Goal: Information Seeking & Learning: Learn about a topic

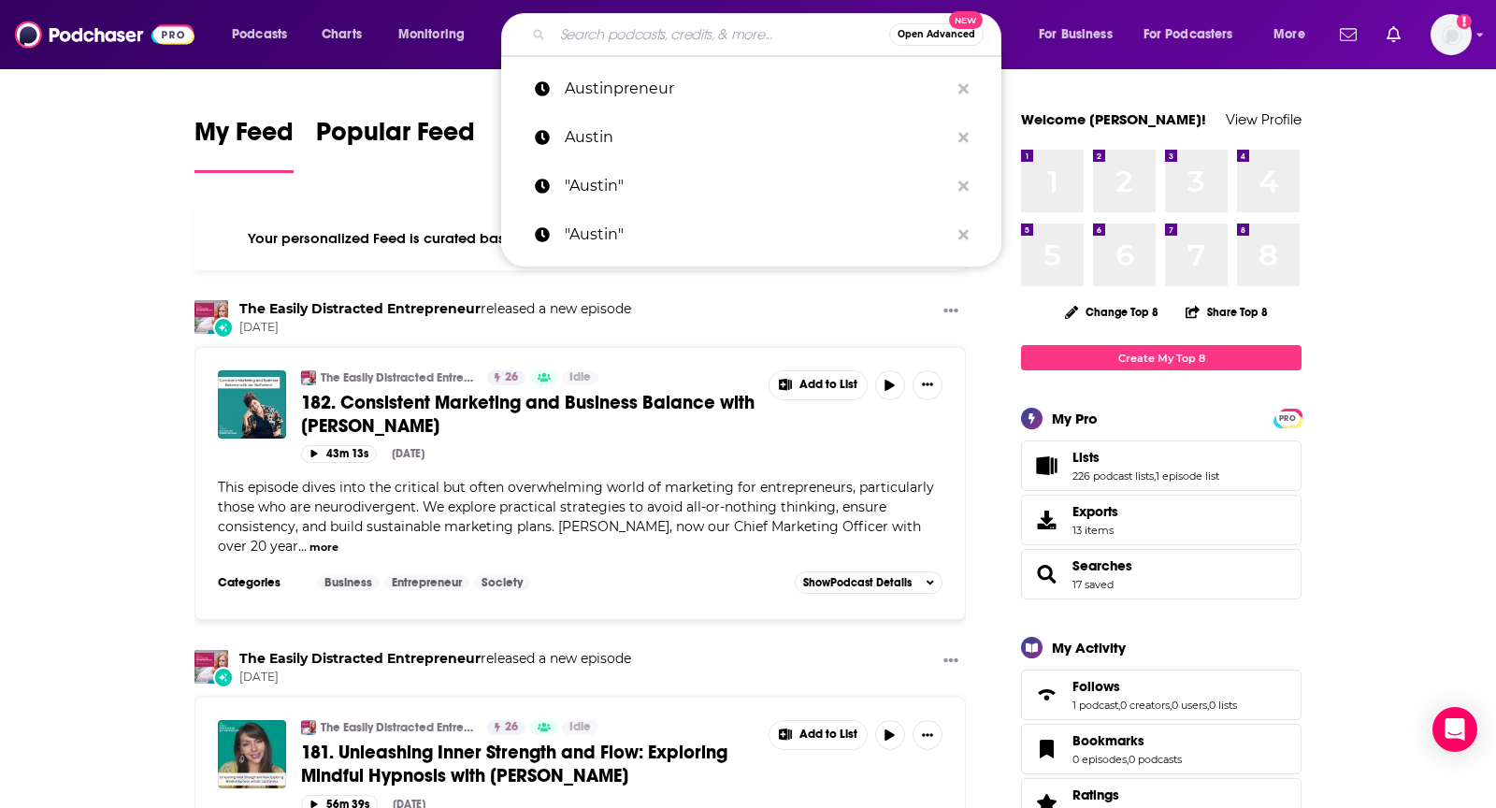
click at [681, 22] on input "Search podcasts, credits, & more..." at bounding box center [720, 35] width 337 height 30
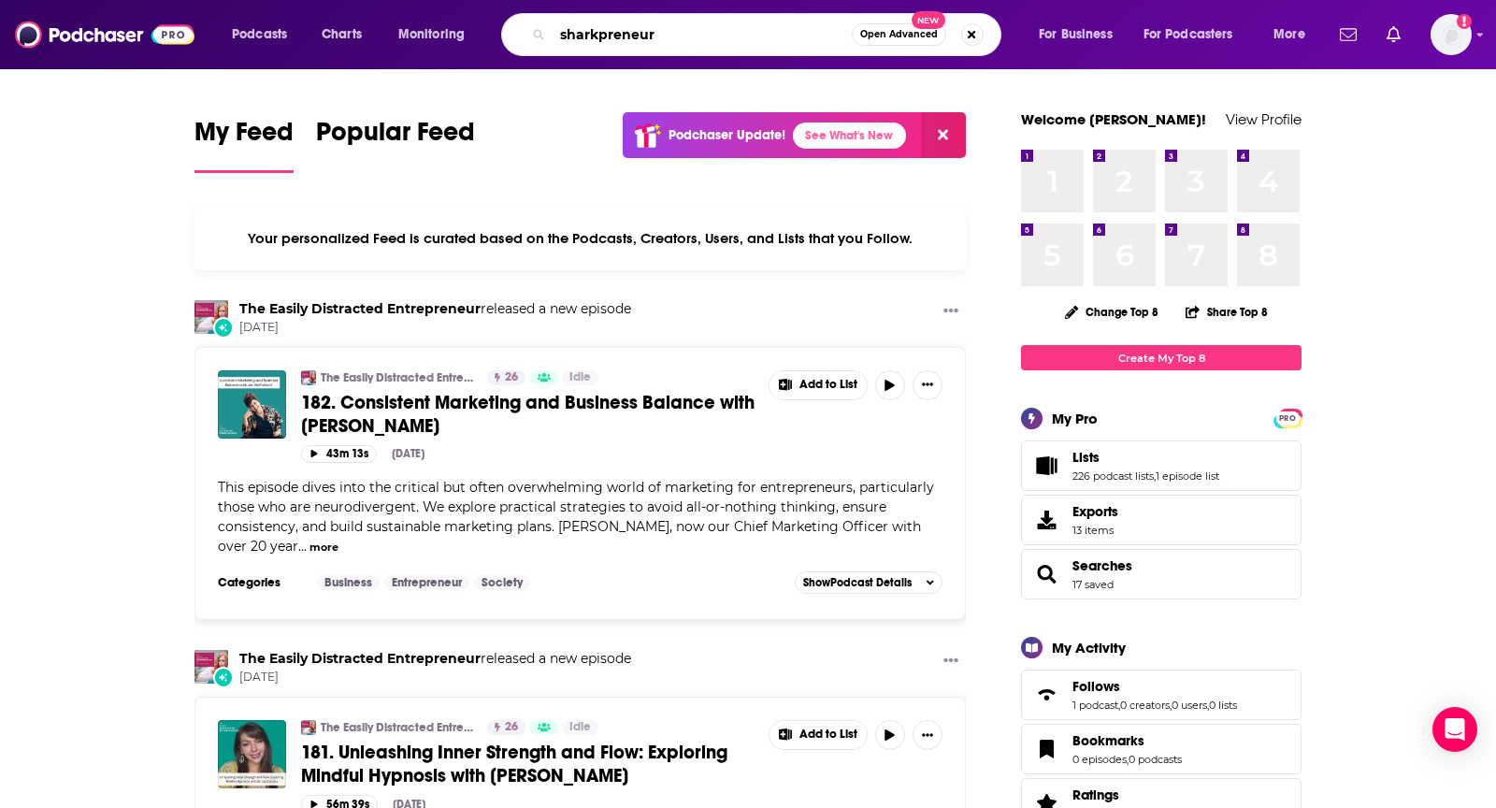
type input "sharkpreneur"
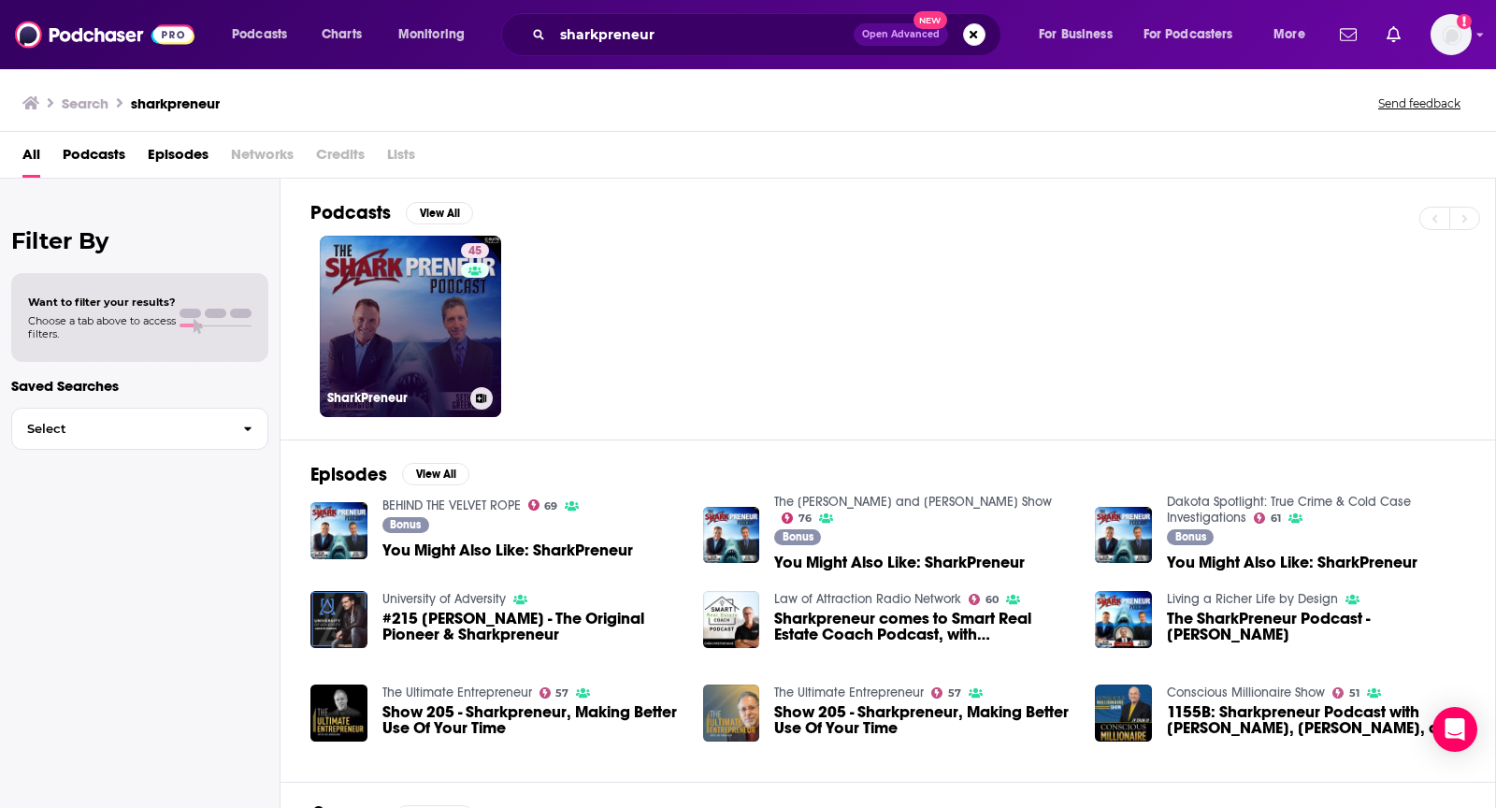
click at [361, 261] on link "45 SharkPreneur" at bounding box center [410, 326] width 181 height 181
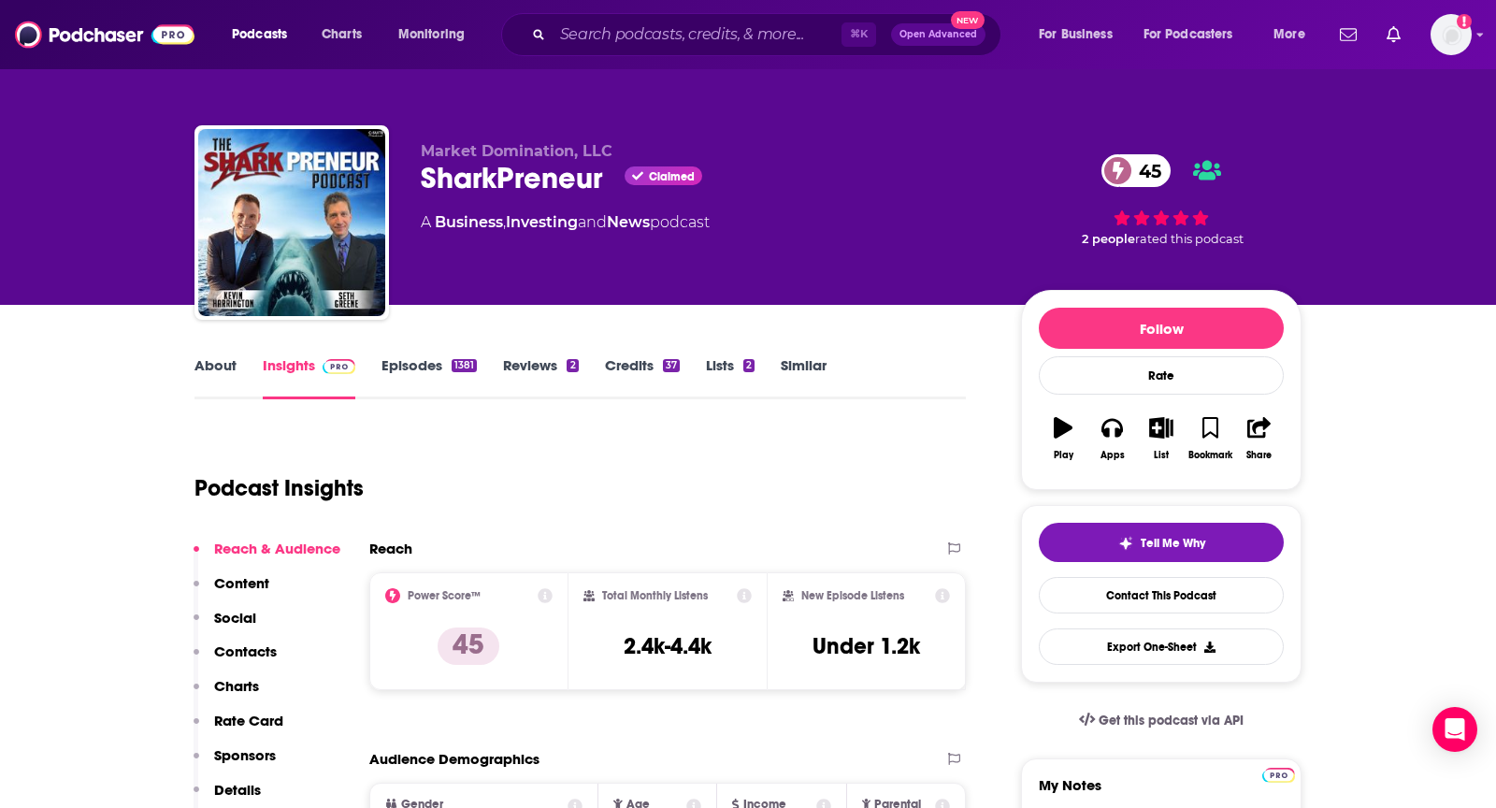
click at [209, 356] on link "About" at bounding box center [215, 377] width 42 height 43
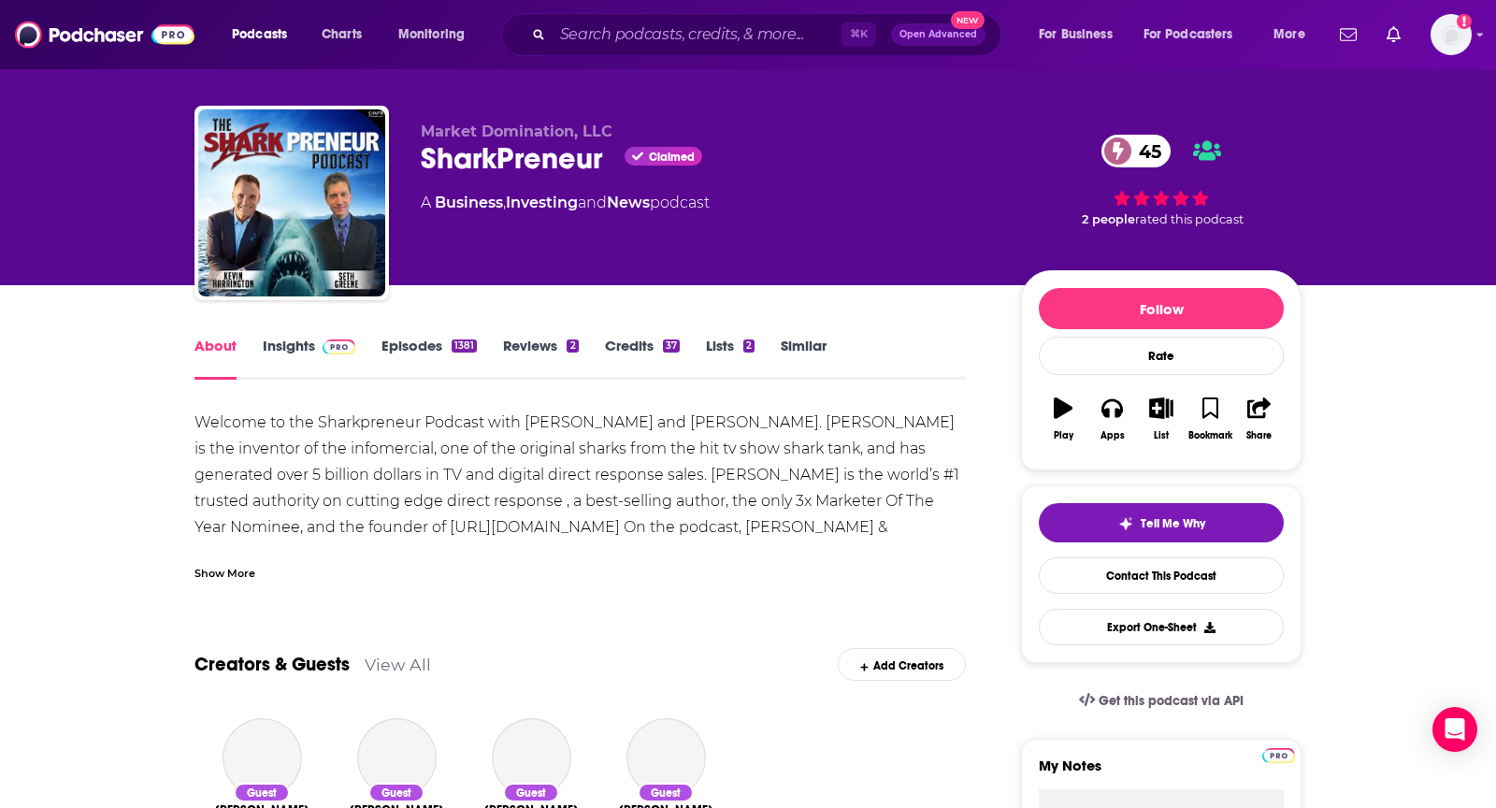
scroll to position [36, 0]
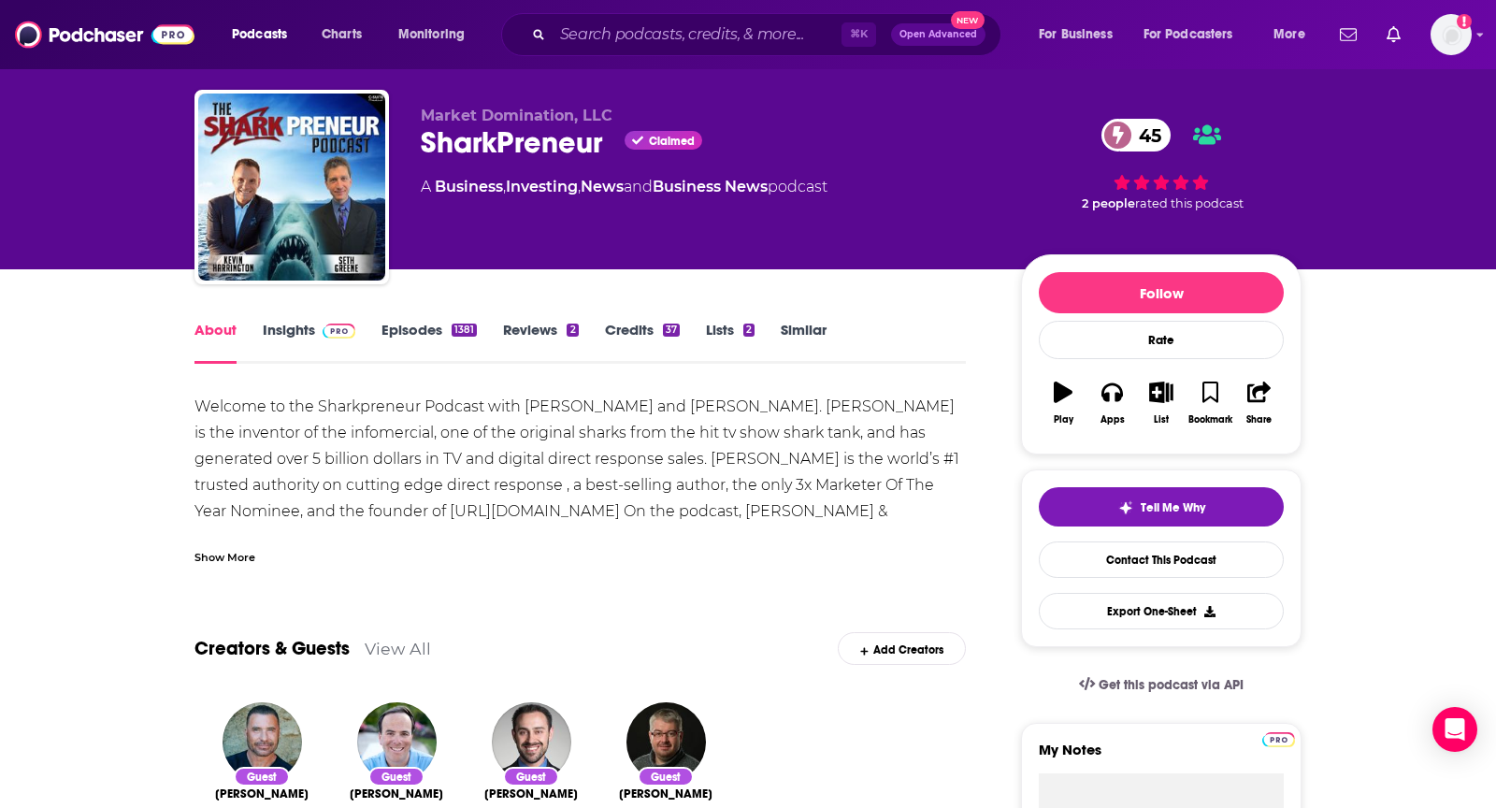
click at [787, 413] on div "Welcome to the Sharkpreneur Podcast with Kevin Harrington and Seth Greene. Kevi…" at bounding box center [579, 485] width 771 height 183
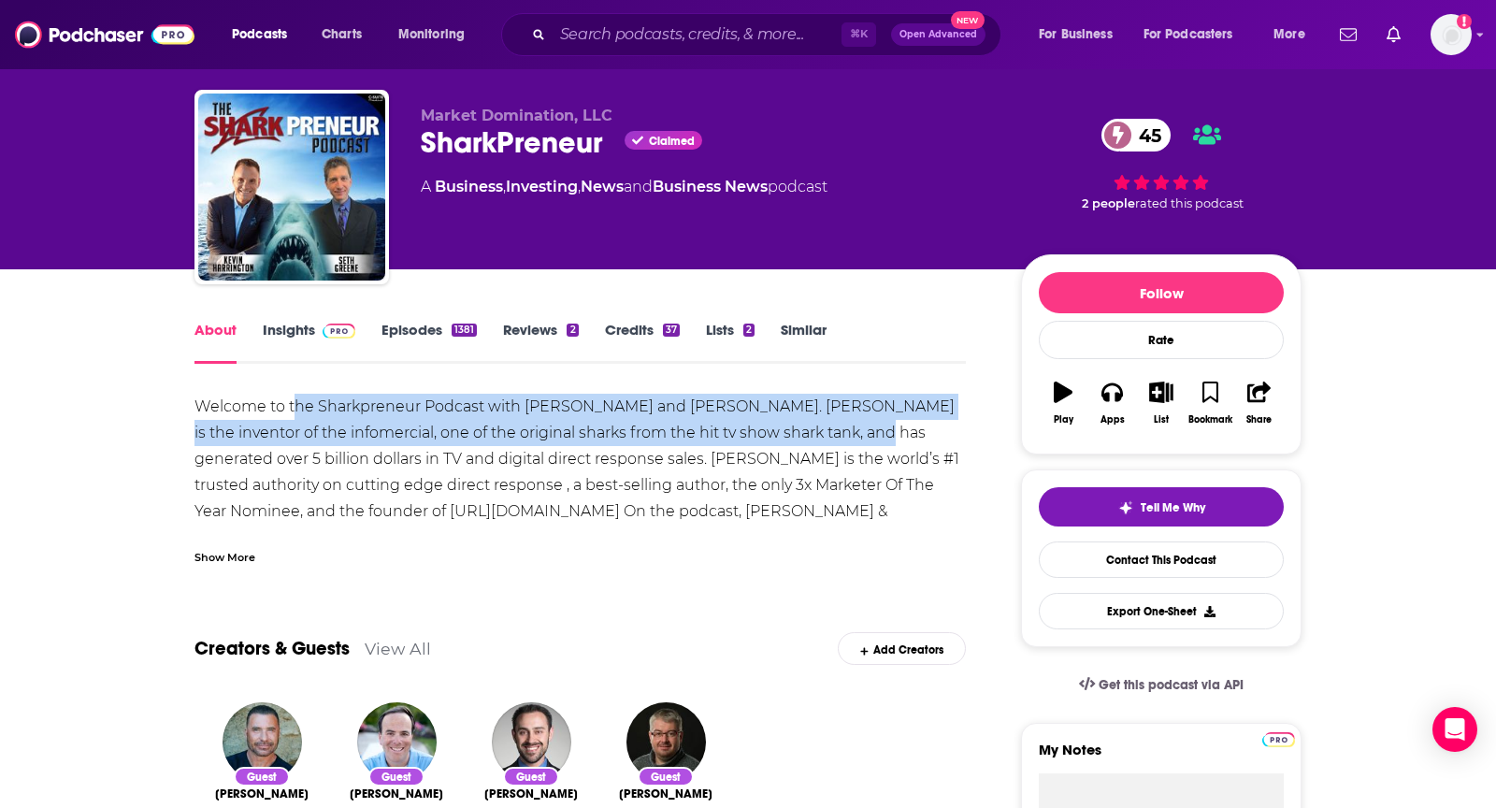
drag, startPoint x: 295, startPoint y: 407, endPoint x: 822, endPoint y: 438, distance: 527.2
click at [822, 438] on div "Welcome to the Sharkpreneur Podcast with Kevin Harrington and Seth Greene. Kevi…" at bounding box center [579, 485] width 771 height 183
copy div "he Sharkpreneur Podcast with Kevin Harrington and Seth Greene. Kevin Harrington…"
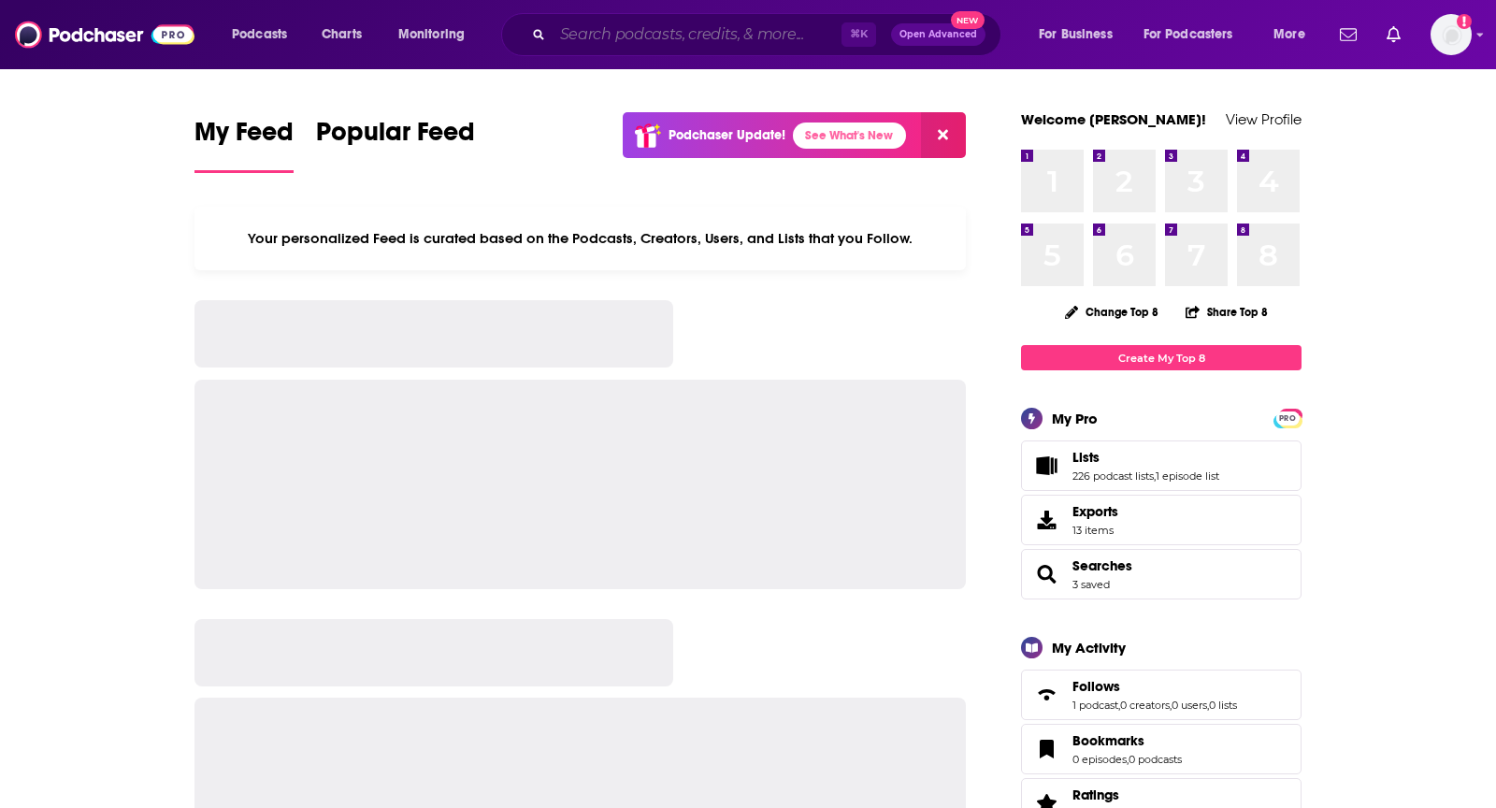
click at [748, 36] on input "Search podcasts, credits, & more..." at bounding box center [696, 35] width 289 height 30
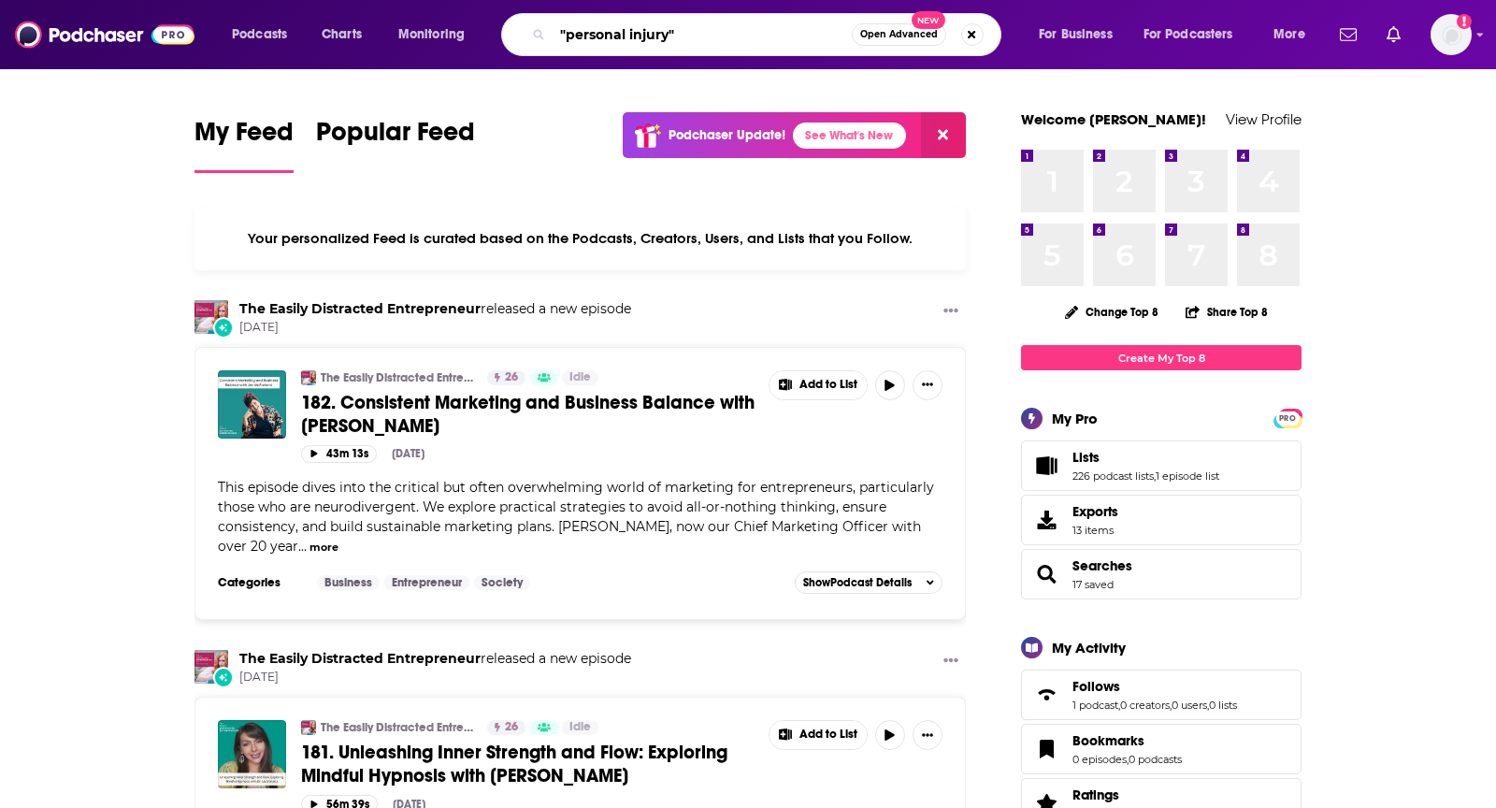
type input ""personal injury""
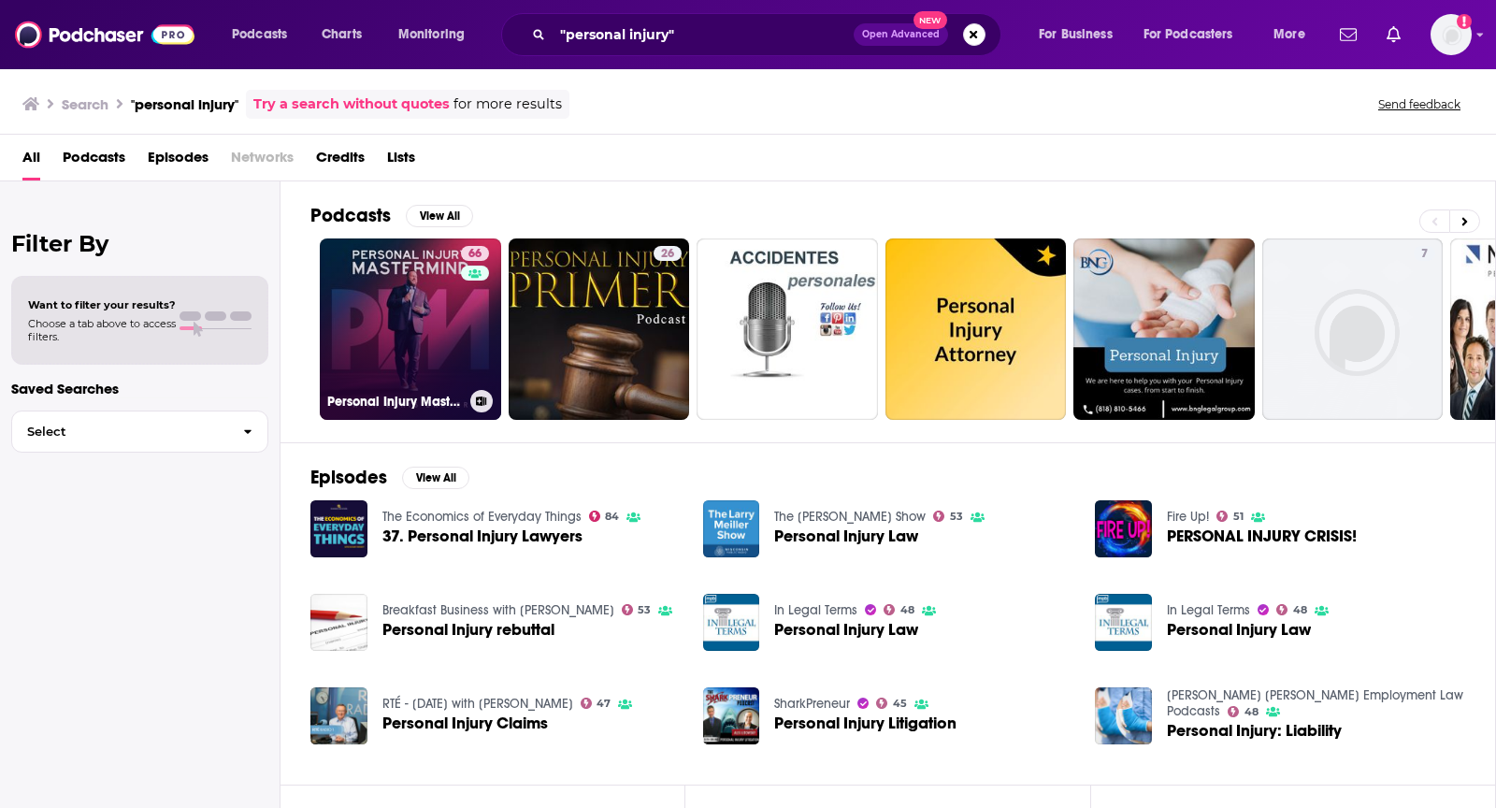
click at [336, 274] on link "66 Personal Injury Mastermind" at bounding box center [410, 328] width 181 height 181
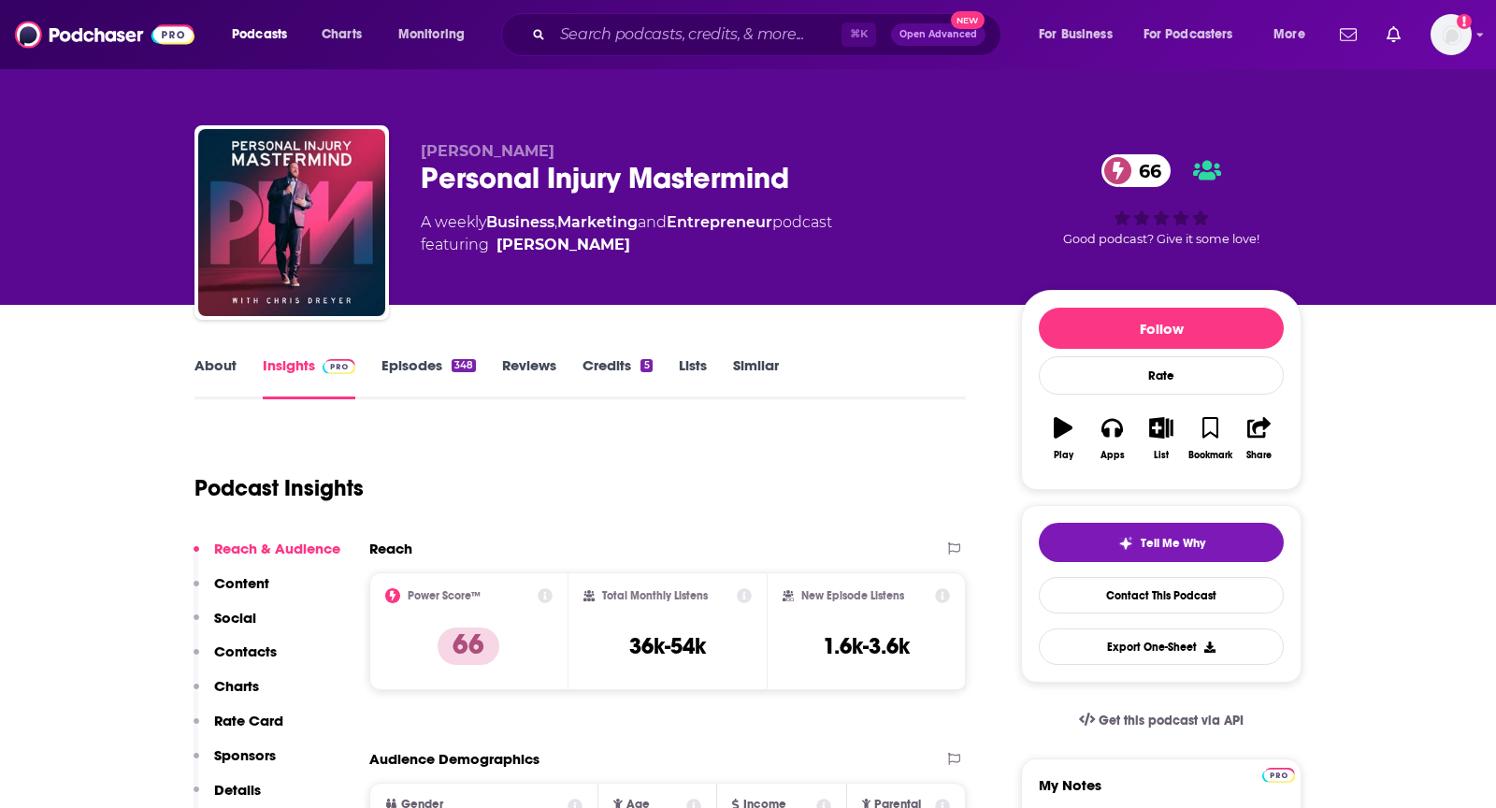
click at [751, 365] on link "Similar" at bounding box center [756, 377] width 46 height 43
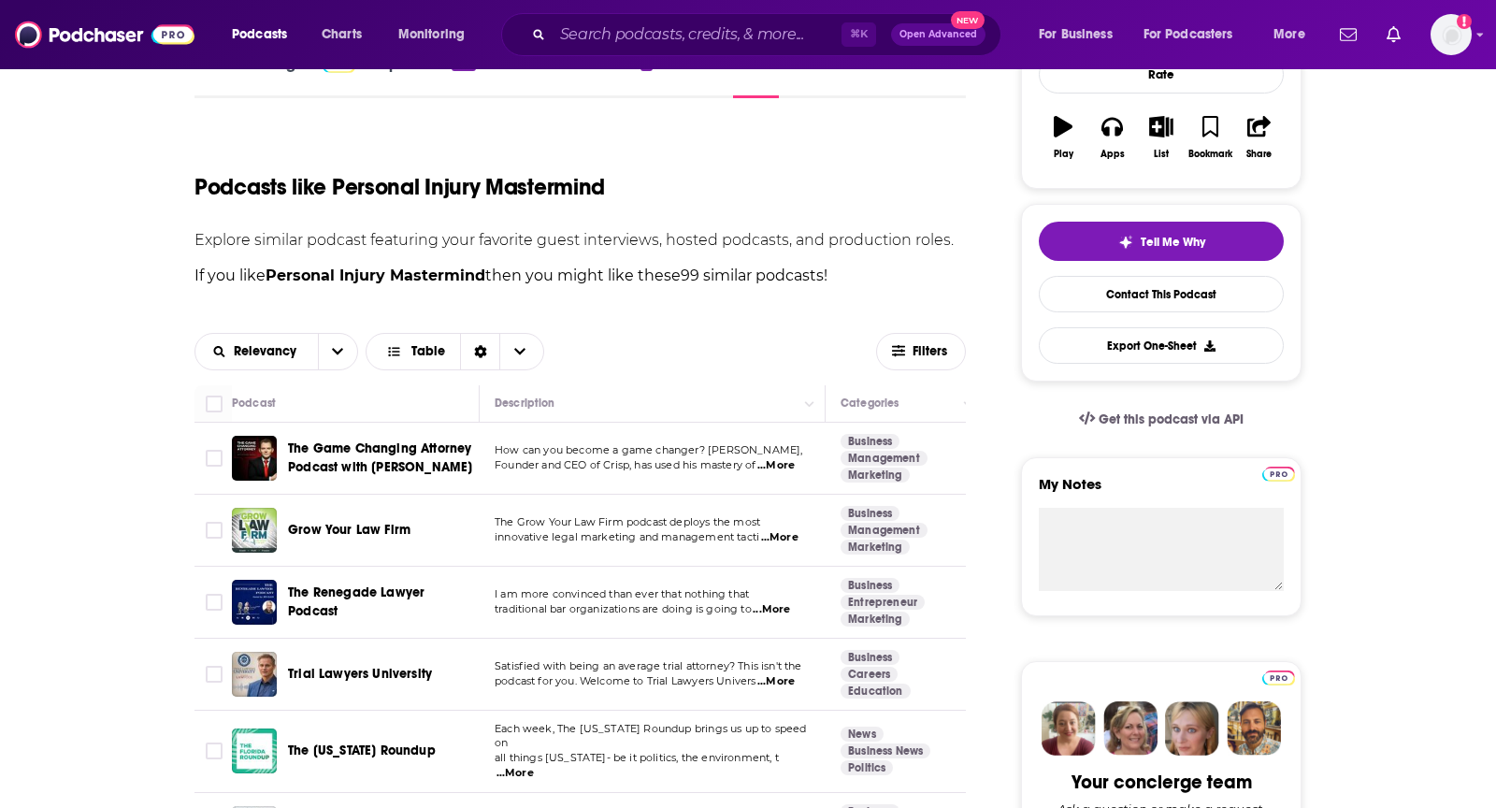
scroll to position [367, 0]
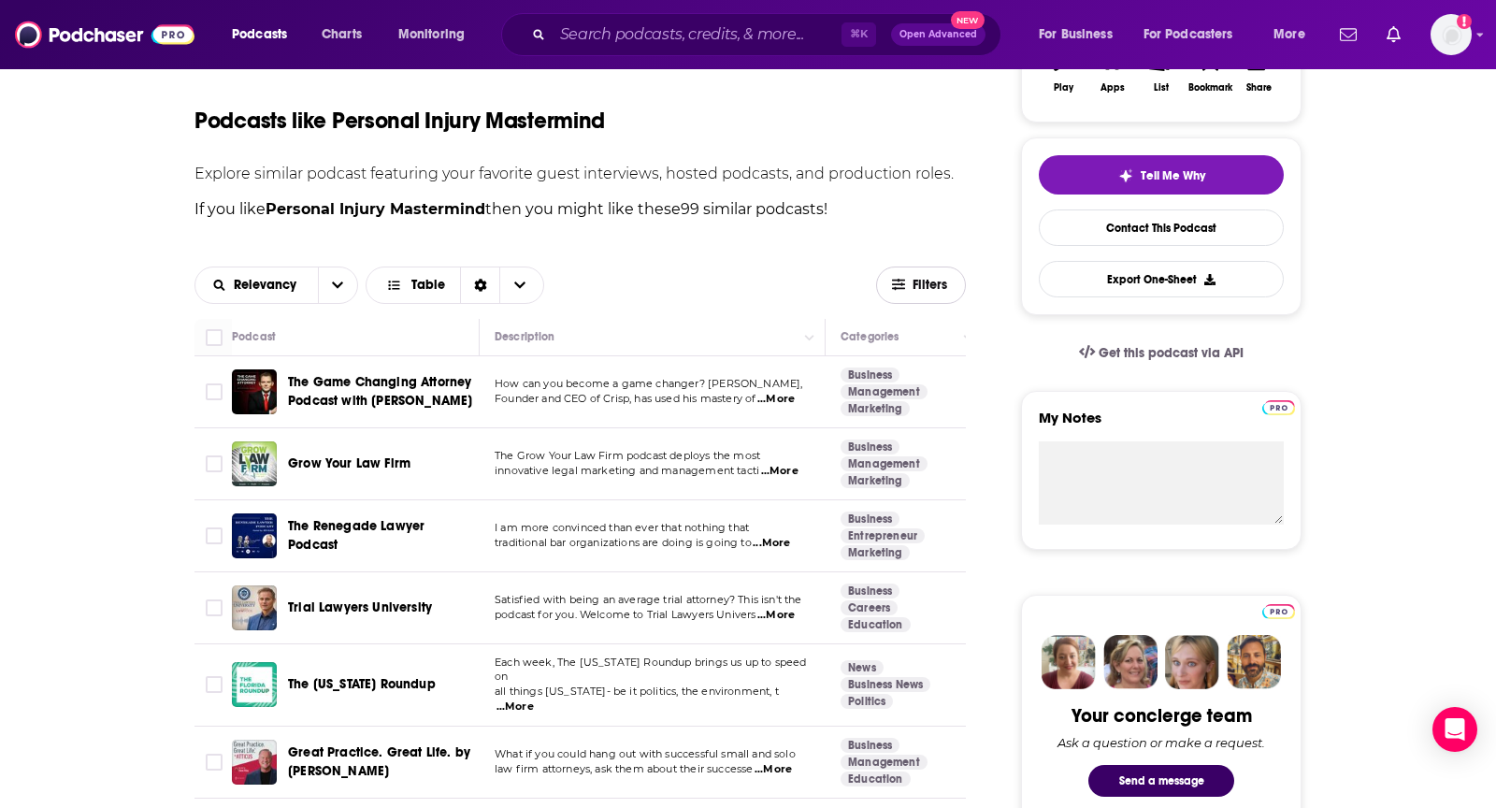
click at [918, 285] on span "Filters" at bounding box center [930, 285] width 37 height 13
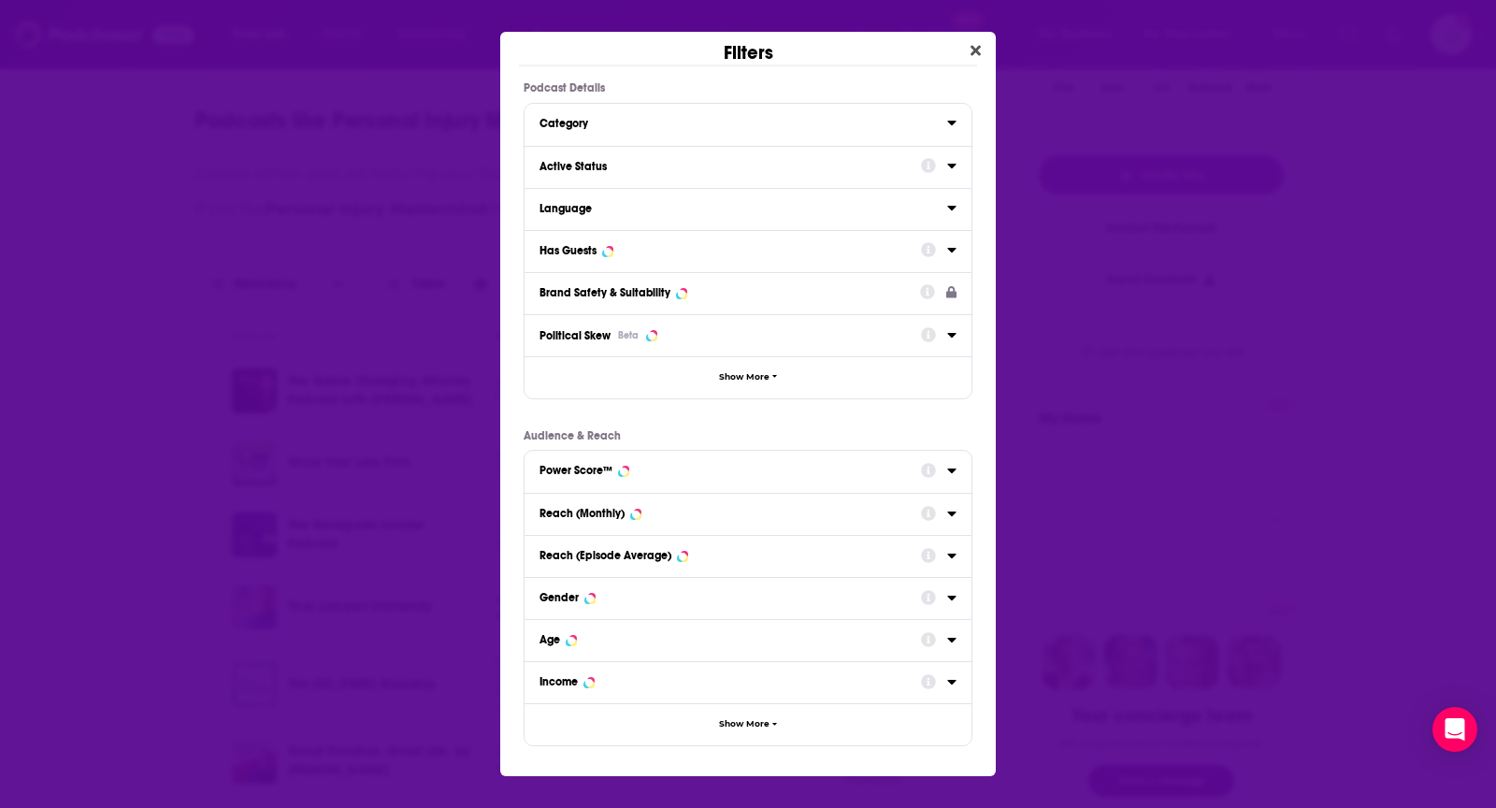
click at [672, 247] on div "Has Guests" at bounding box center [723, 250] width 369 height 13
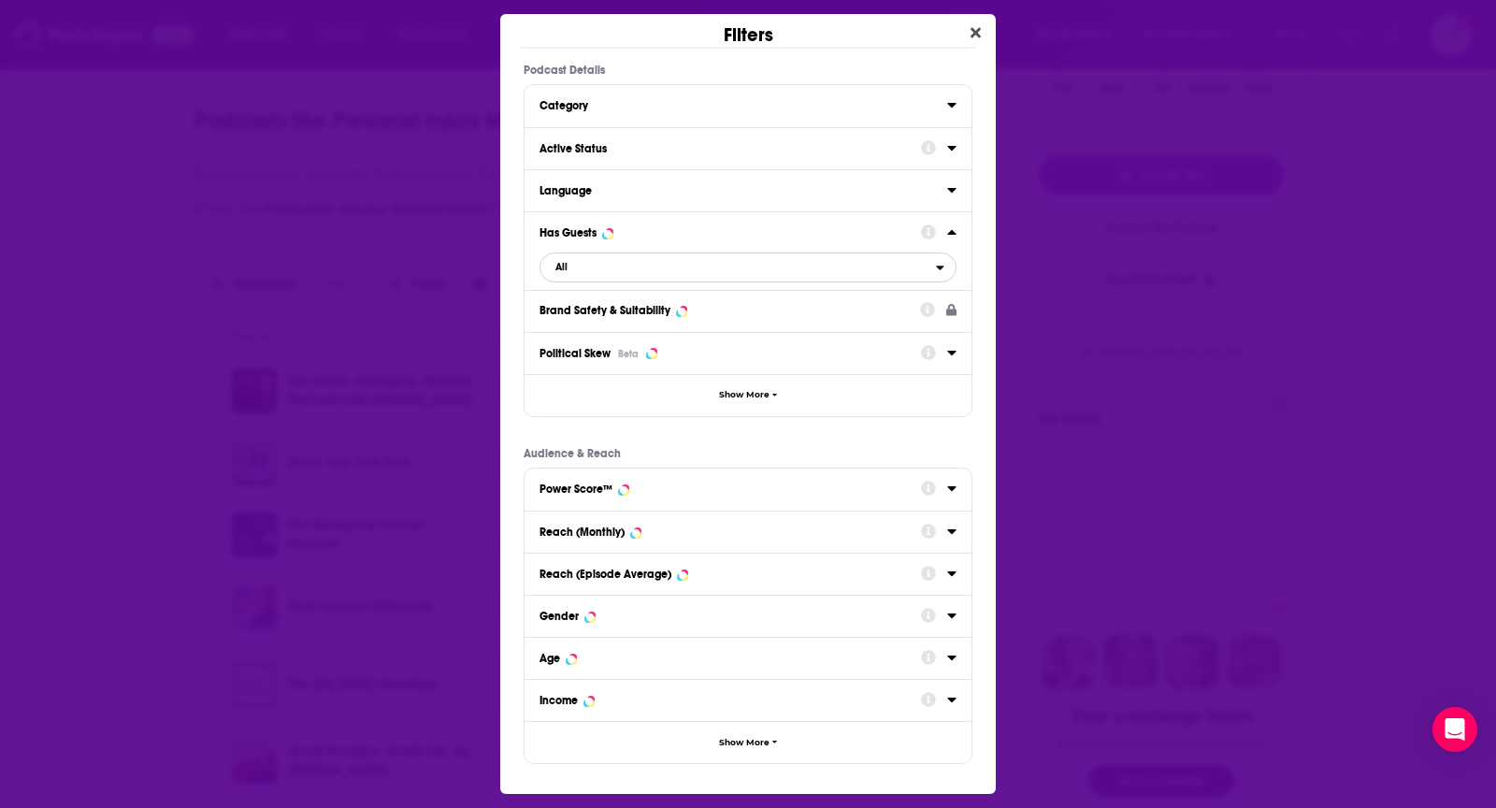
click at [657, 273] on span "All" at bounding box center [737, 267] width 395 height 24
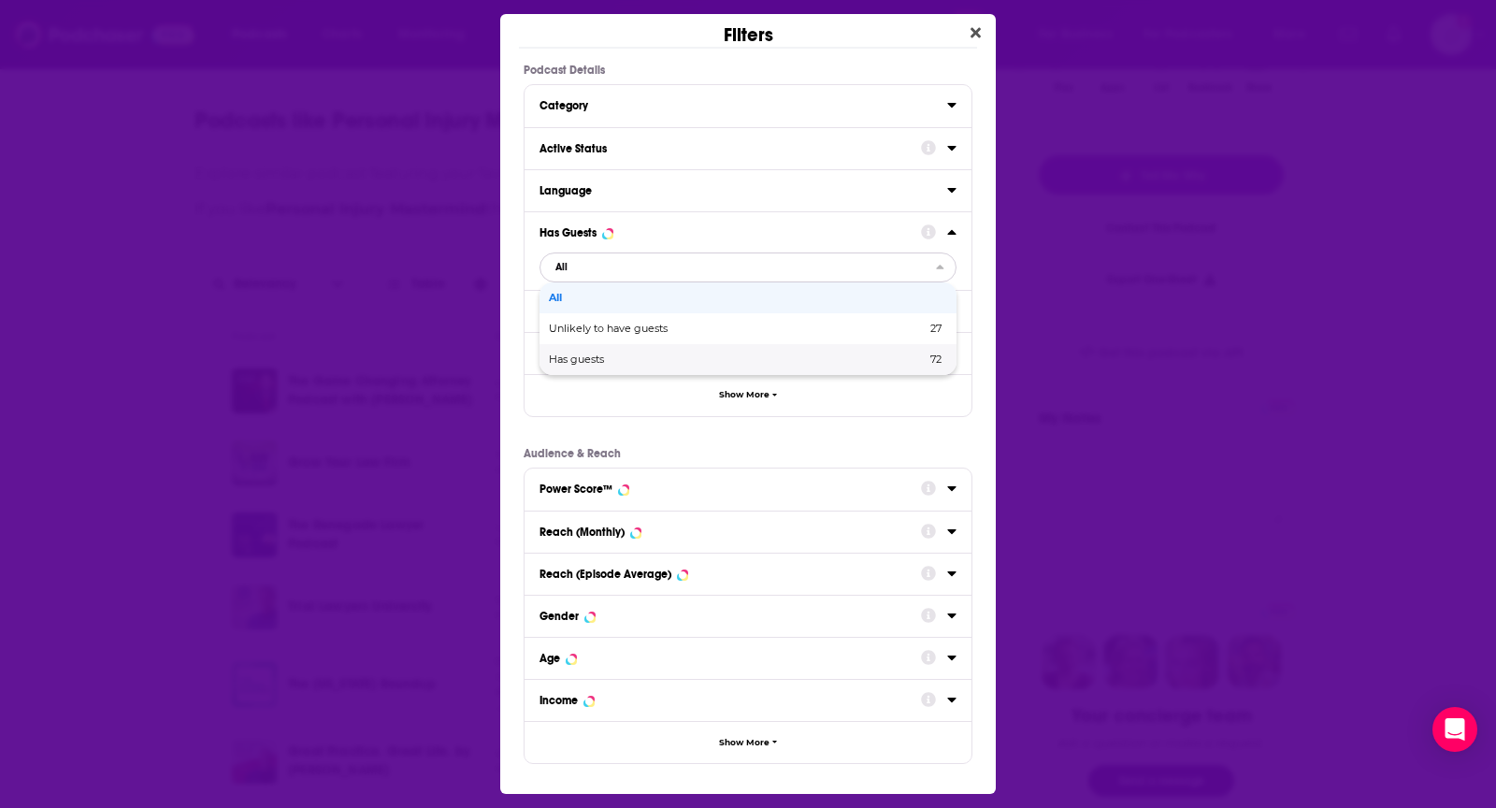
click at [647, 362] on span "Has guests" at bounding box center [657, 359] width 216 height 10
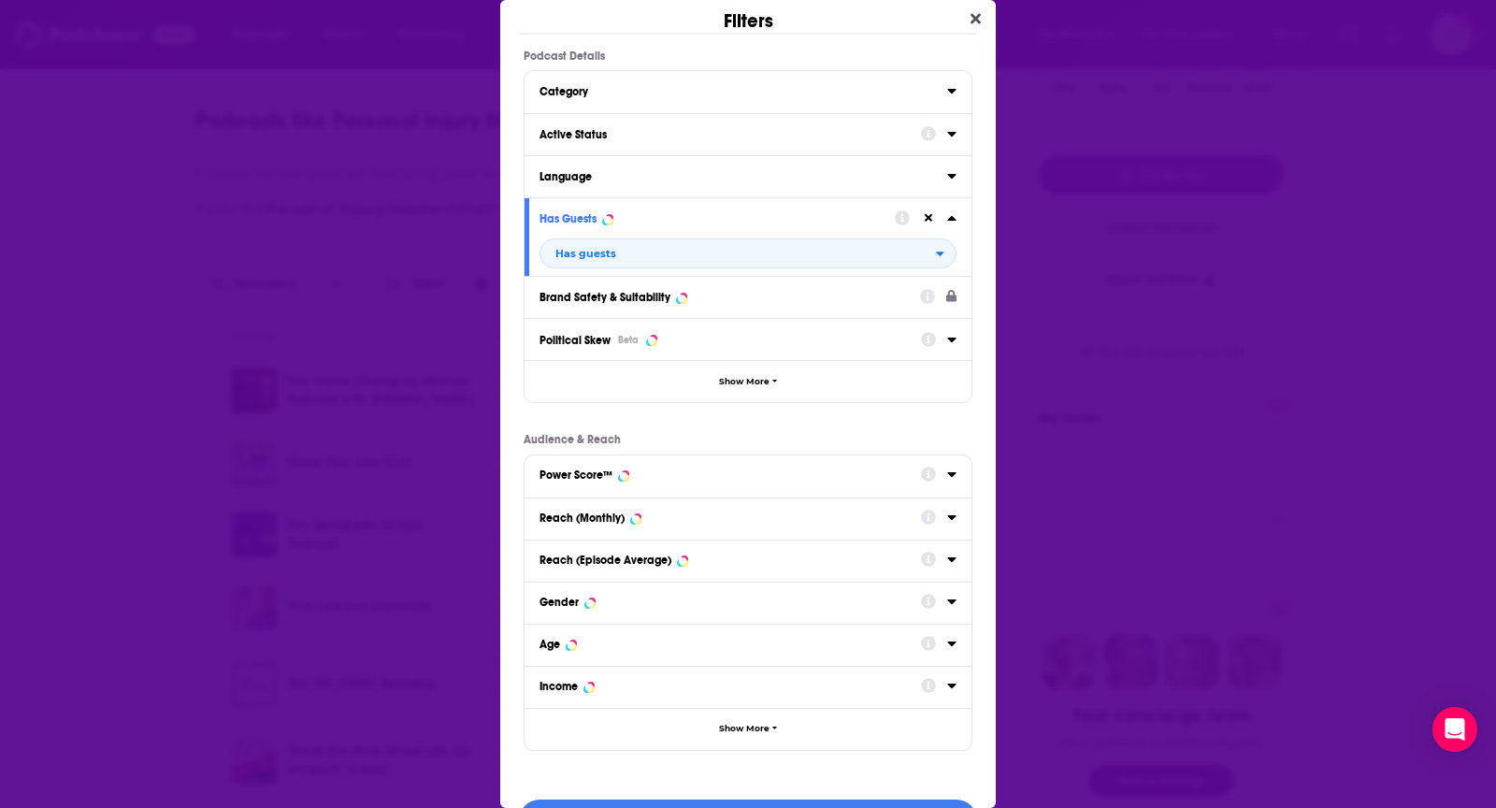
click at [668, 138] on div "Active Status" at bounding box center [723, 134] width 369 height 13
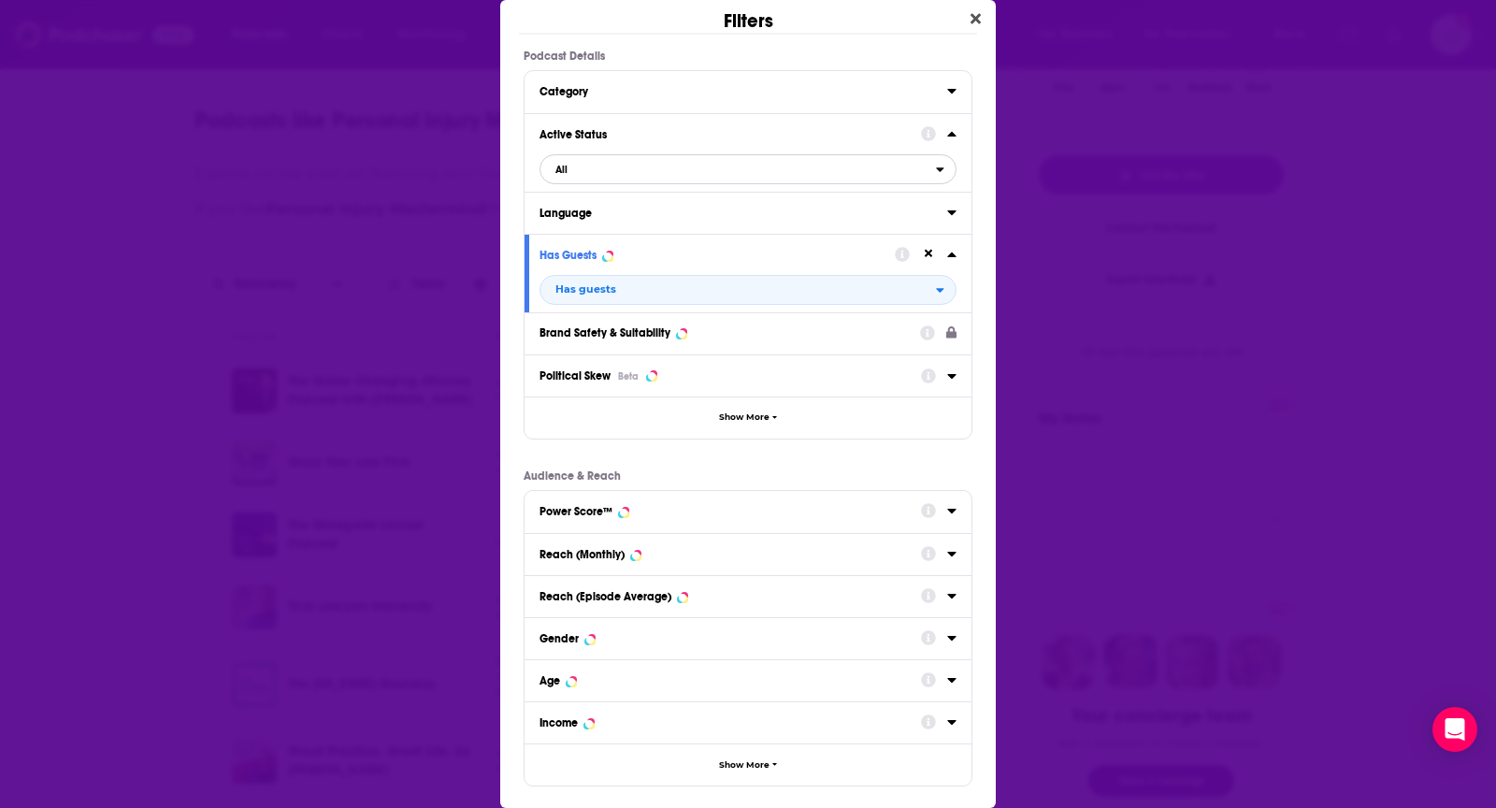
click at [642, 169] on span "All" at bounding box center [737, 169] width 395 height 24
click at [628, 233] on span "Active" at bounding box center [651, 230] width 204 height 10
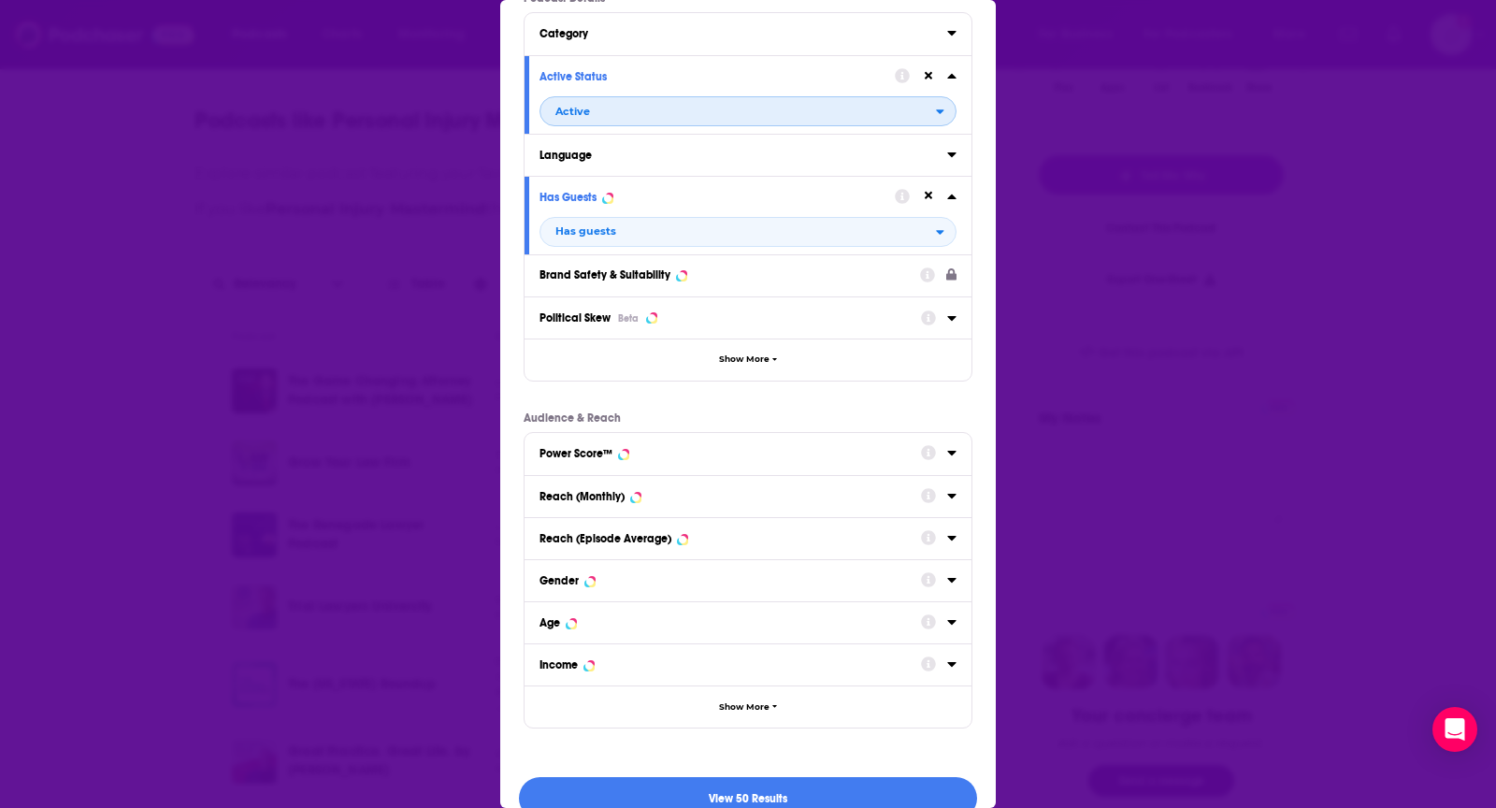
scroll to position [85, 0]
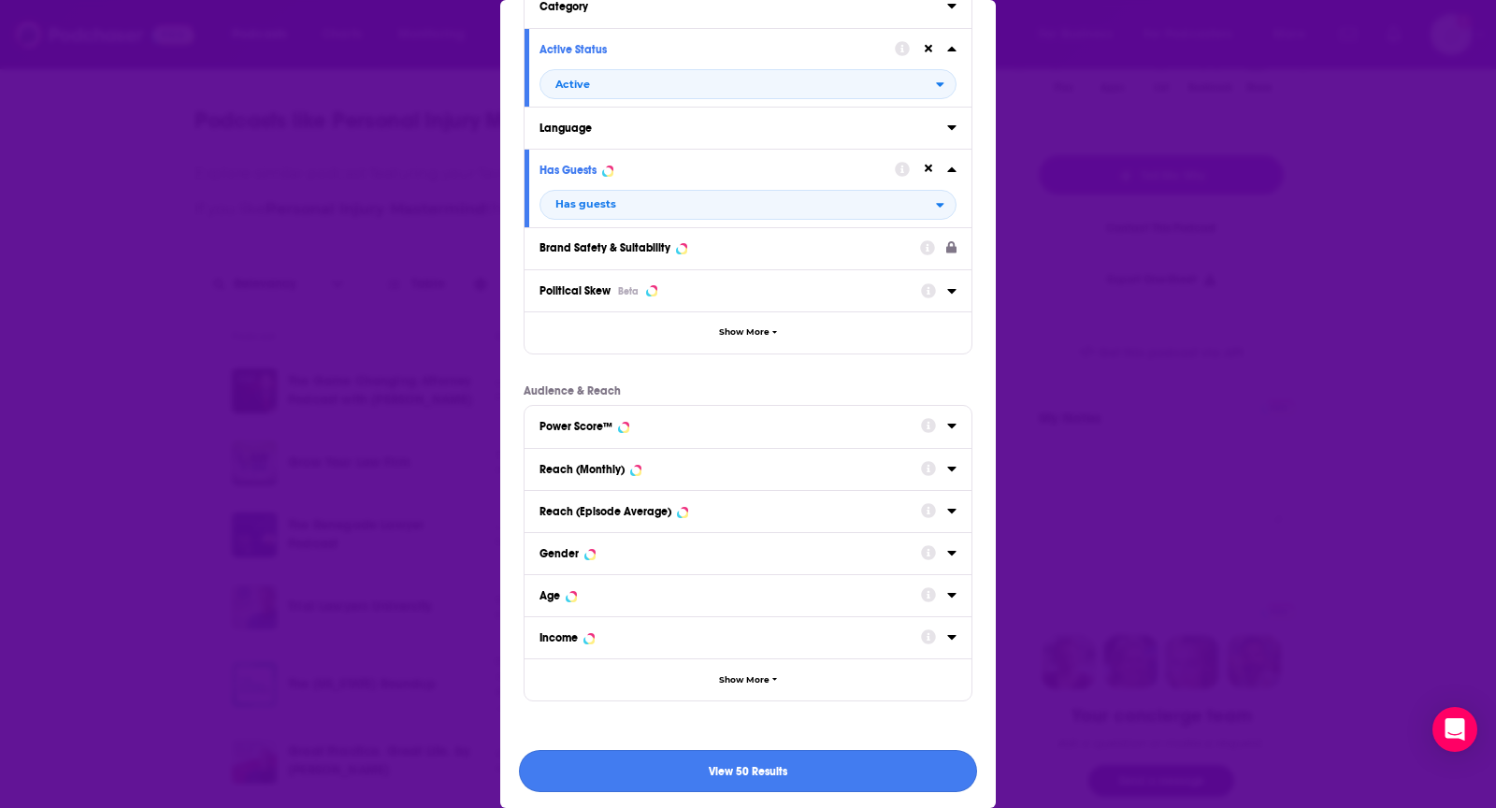
click at [553, 774] on button "View 50 Results" at bounding box center [748, 771] width 458 height 42
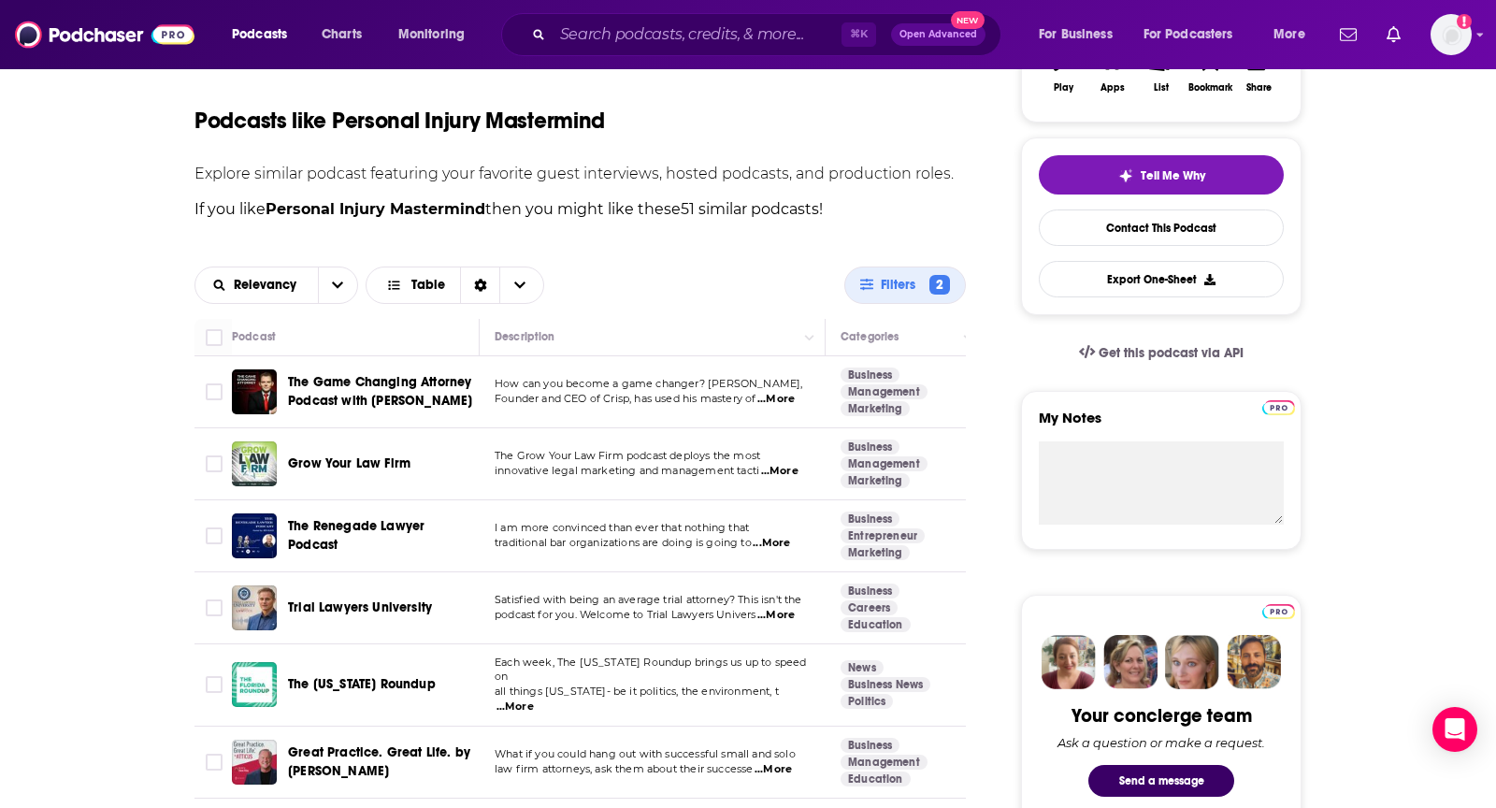
click at [787, 472] on span "...More" at bounding box center [779, 471] width 37 height 15
click at [762, 251] on div "Relevancy Table Filters 2" at bounding box center [579, 284] width 771 height 67
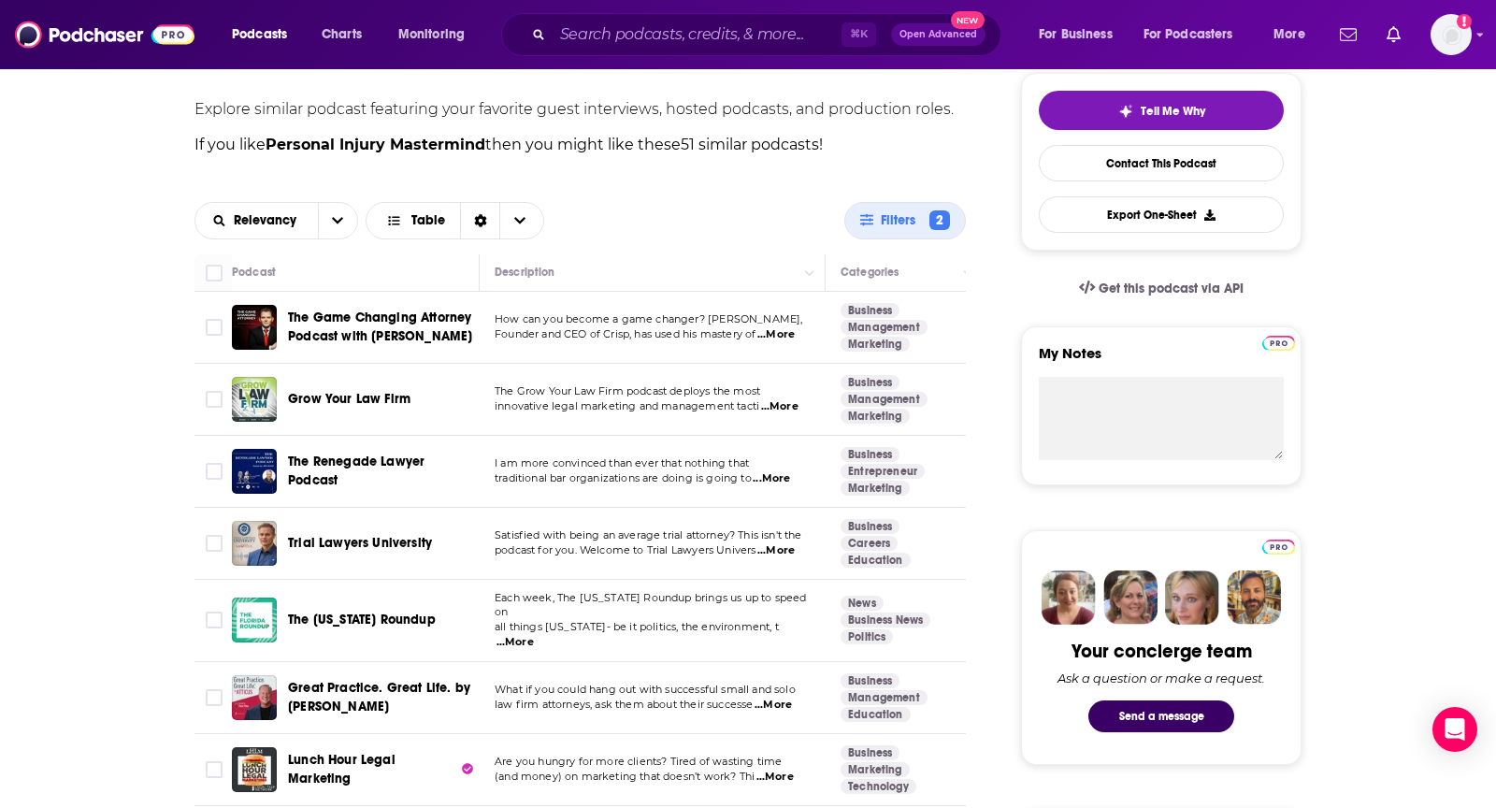
click at [790, 479] on span "...More" at bounding box center [770, 478] width 37 height 15
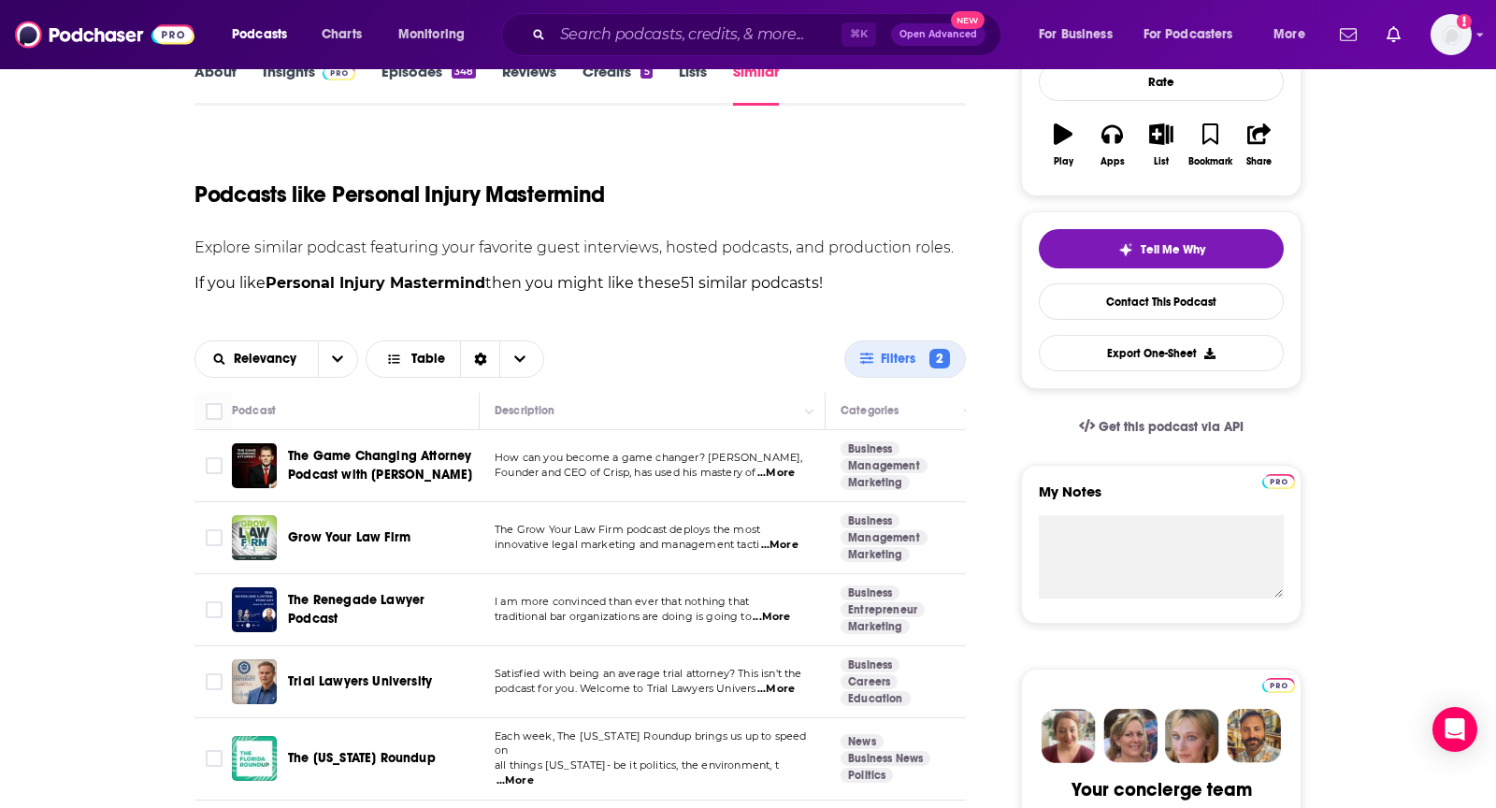
scroll to position [265, 0]
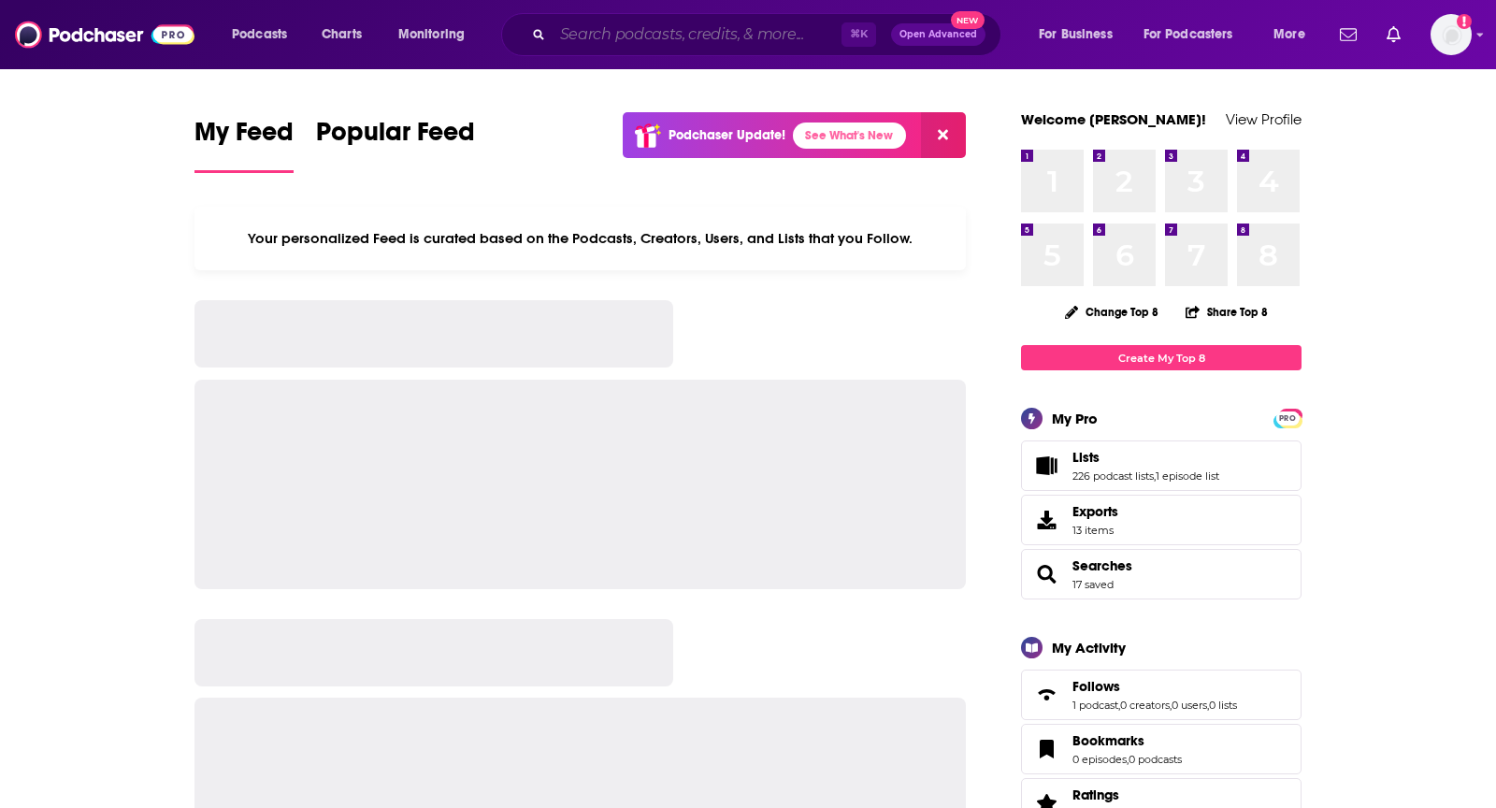
click at [704, 21] on input "Search podcasts, credits, & more..." at bounding box center [696, 35] width 289 height 30
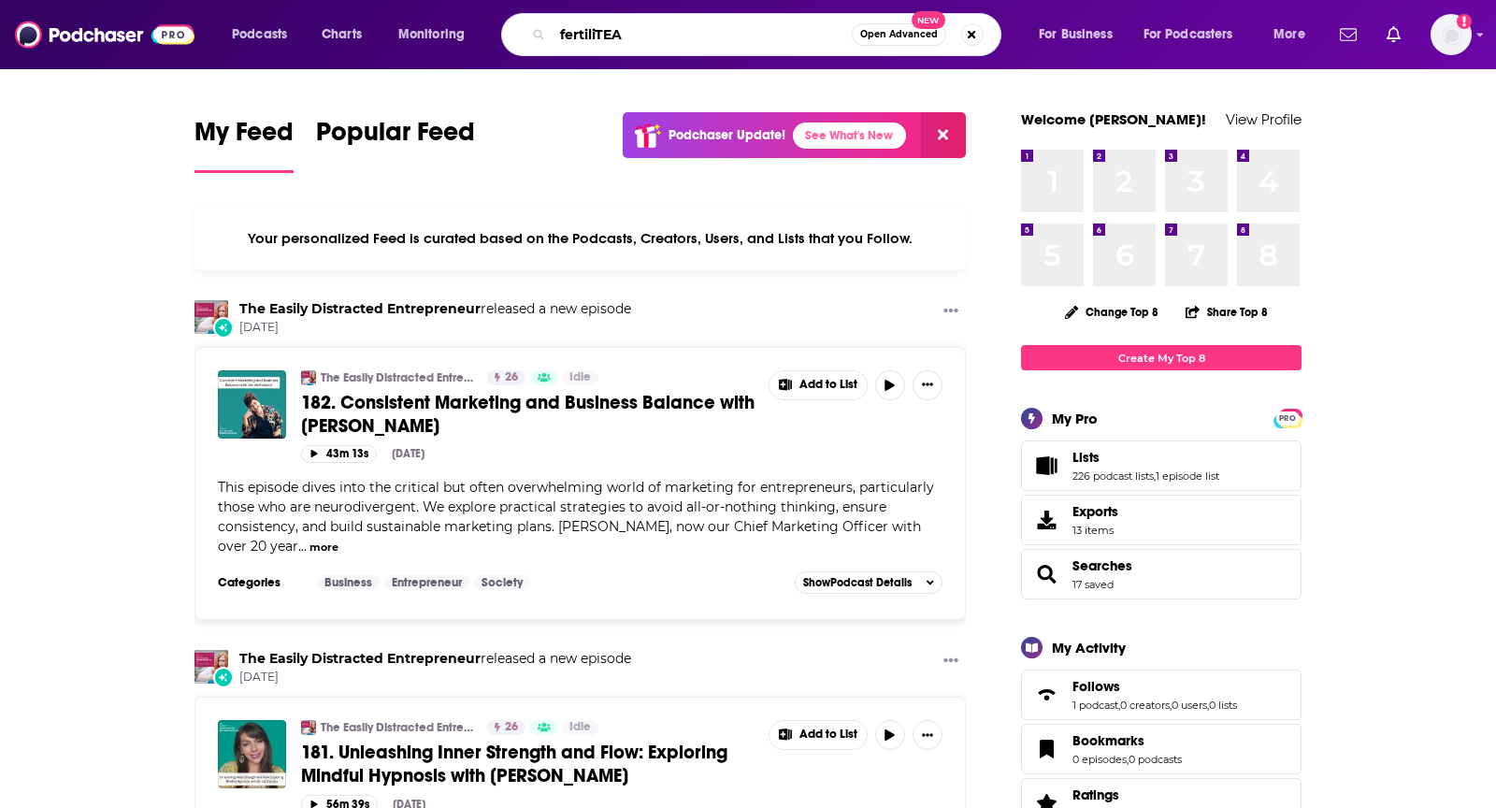
type input "fertiliTEA"
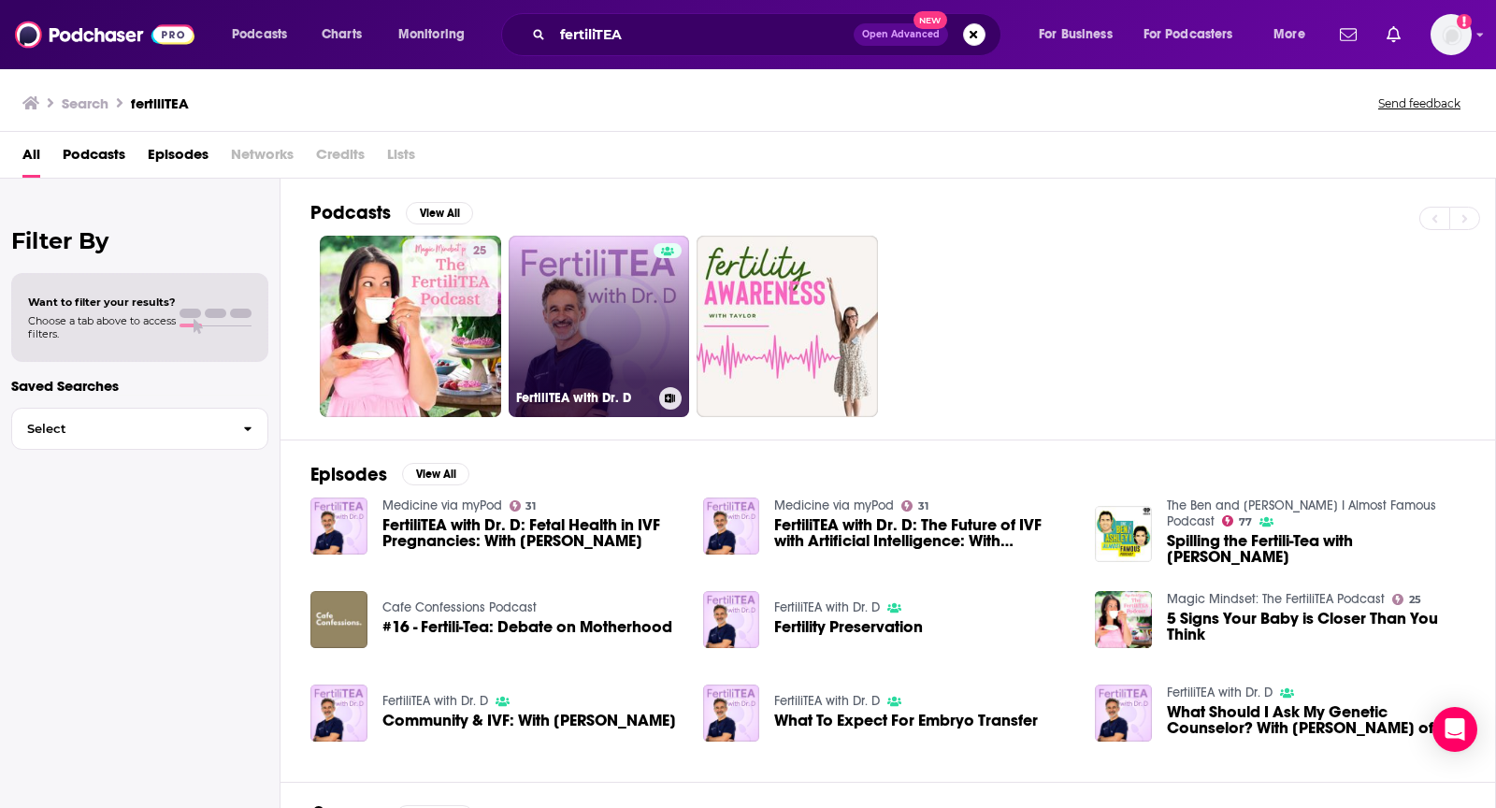
click at [557, 265] on link "FertiliTEA with Dr. D" at bounding box center [599, 326] width 181 height 181
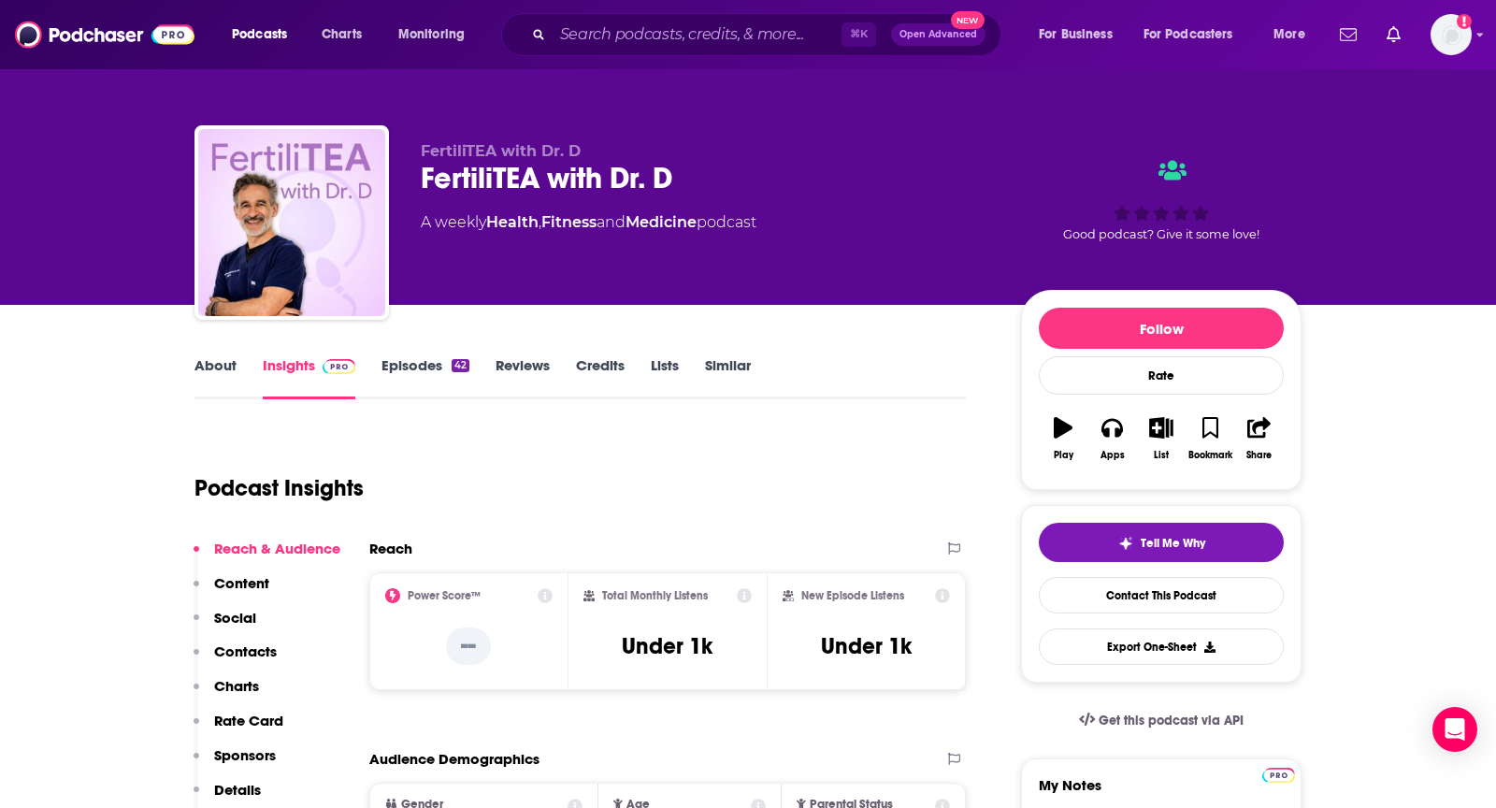
click at [226, 382] on link "About" at bounding box center [215, 377] width 42 height 43
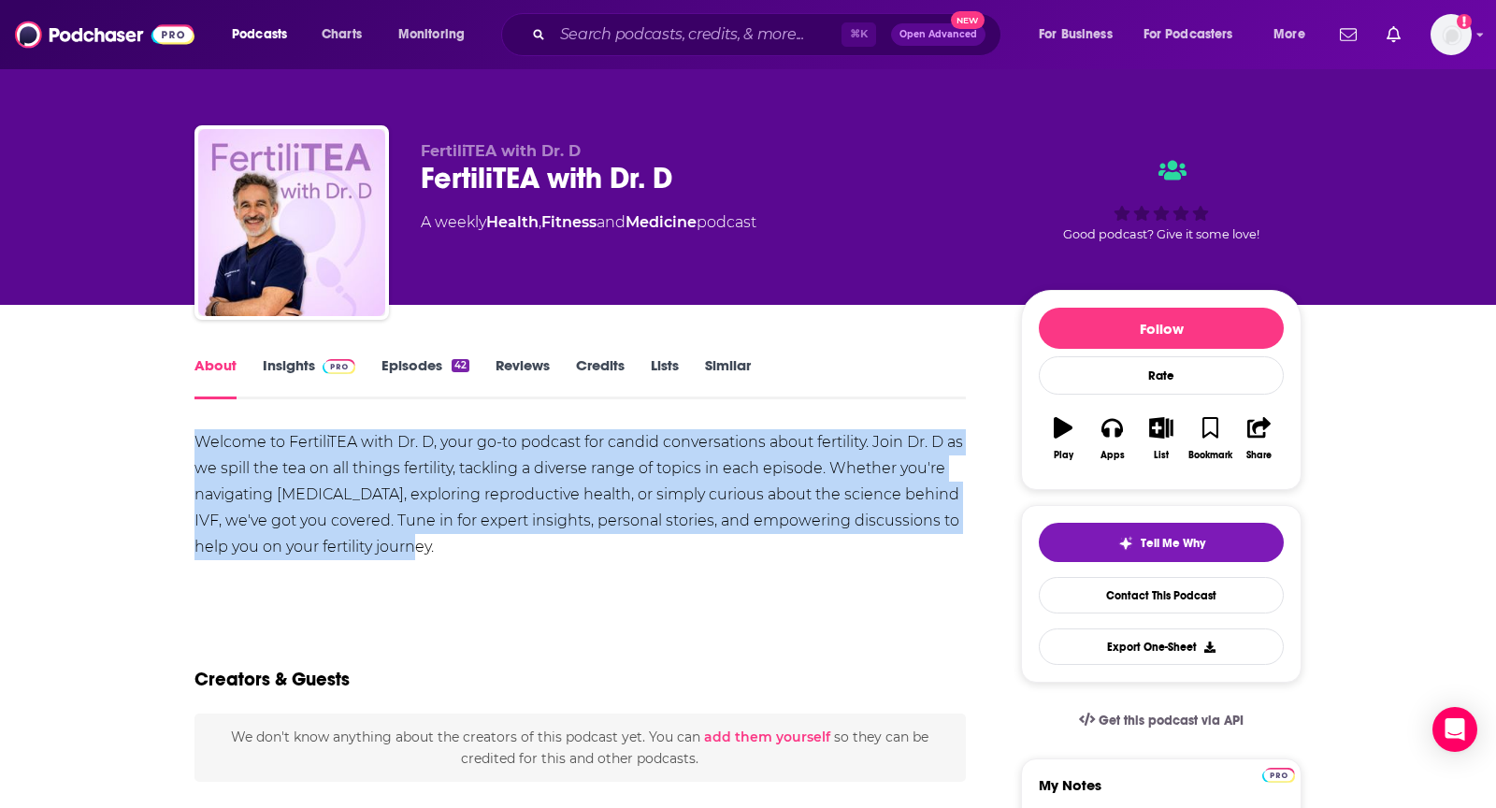
drag, startPoint x: 186, startPoint y: 444, endPoint x: 416, endPoint y: 537, distance: 247.9
copy div "Welcome to FertiliTEA with Dr. D, your go-to podcast for candid conversations a…"
